Goal: Check status

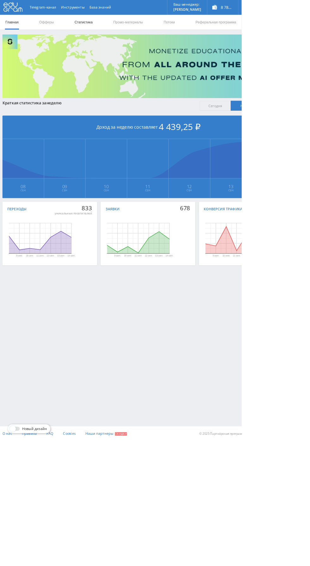
click at [115, 29] on link "Статистика" at bounding box center [107, 28] width 25 height 19
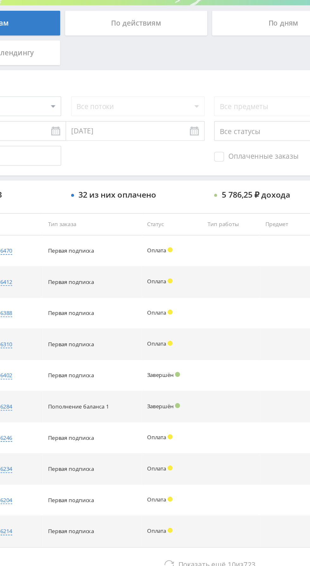
click at [209, 222] on span "Оплаченные заказы" at bounding box center [219, 222] width 54 height 6
click at [0, 0] on input "Оплаченные заказы" at bounding box center [0, 0] width 0 height 0
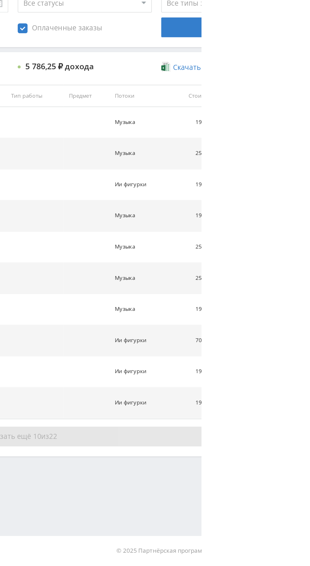
click at [301, 480] on button "Показать ещё 10 из 22" at bounding box center [189, 483] width 360 height 13
